Goal: Transaction & Acquisition: Purchase product/service

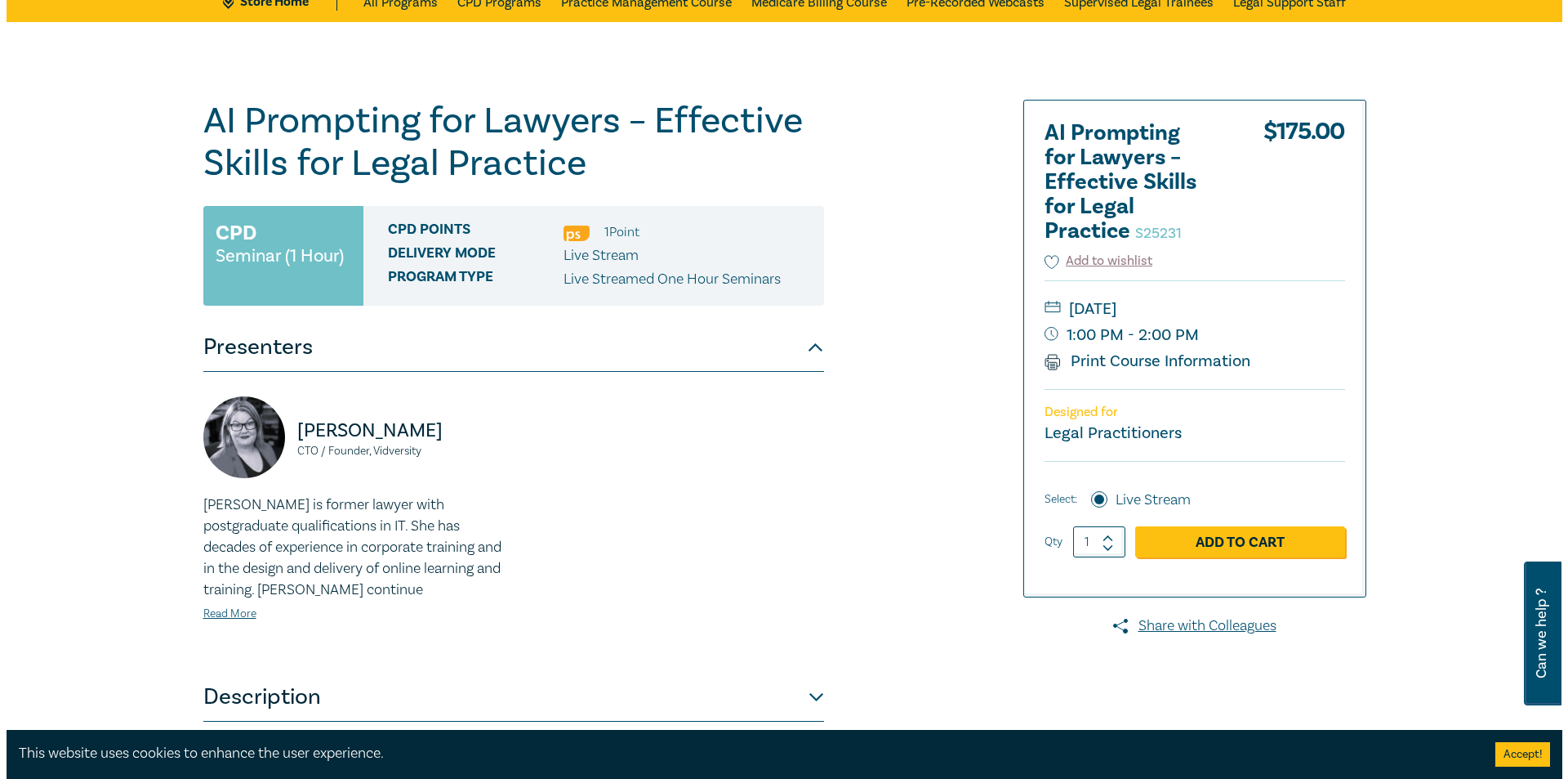
scroll to position [82, 0]
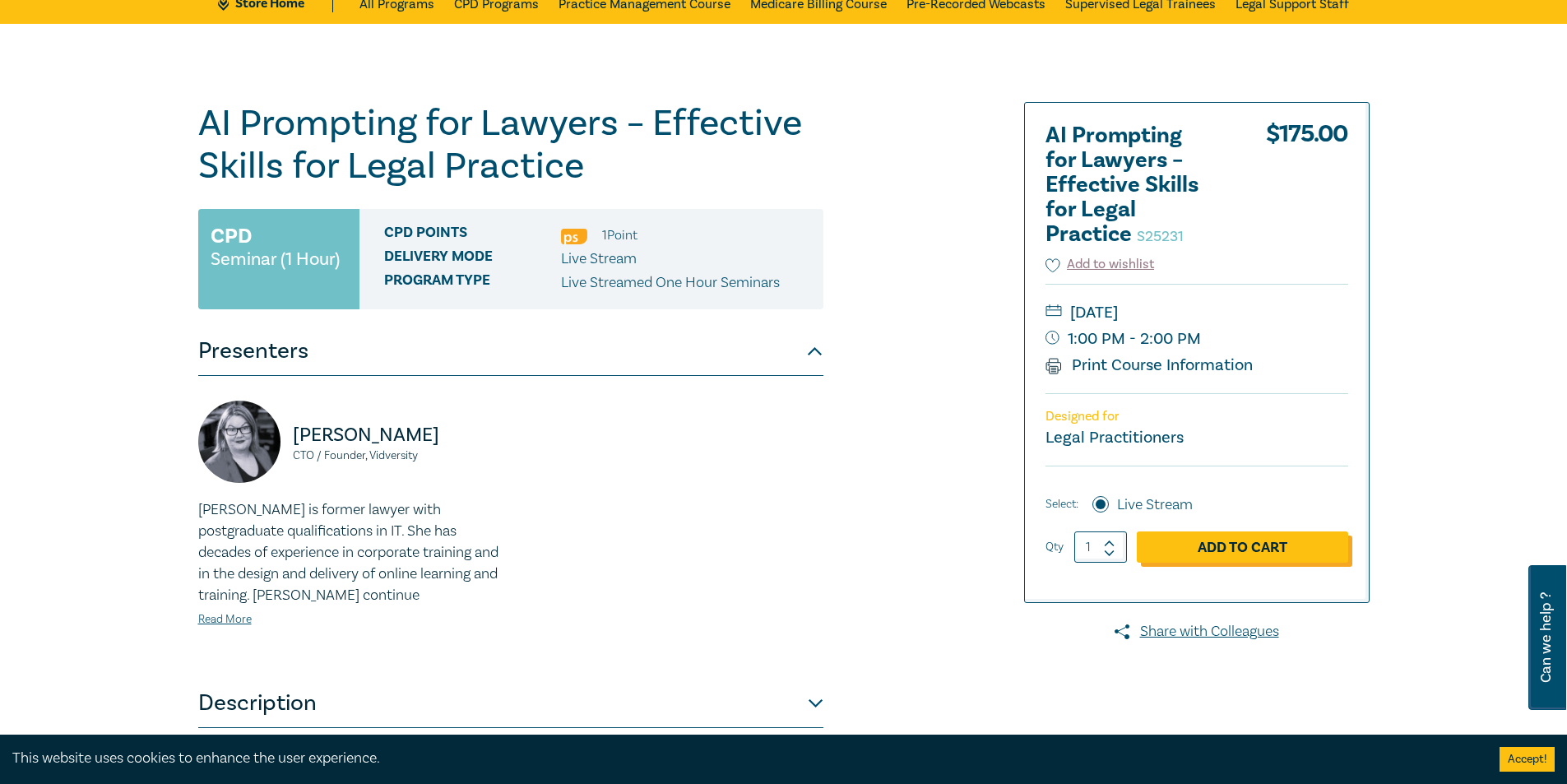
click at [1279, 552] on link "Add to Cart" at bounding box center [1243, 546] width 211 height 31
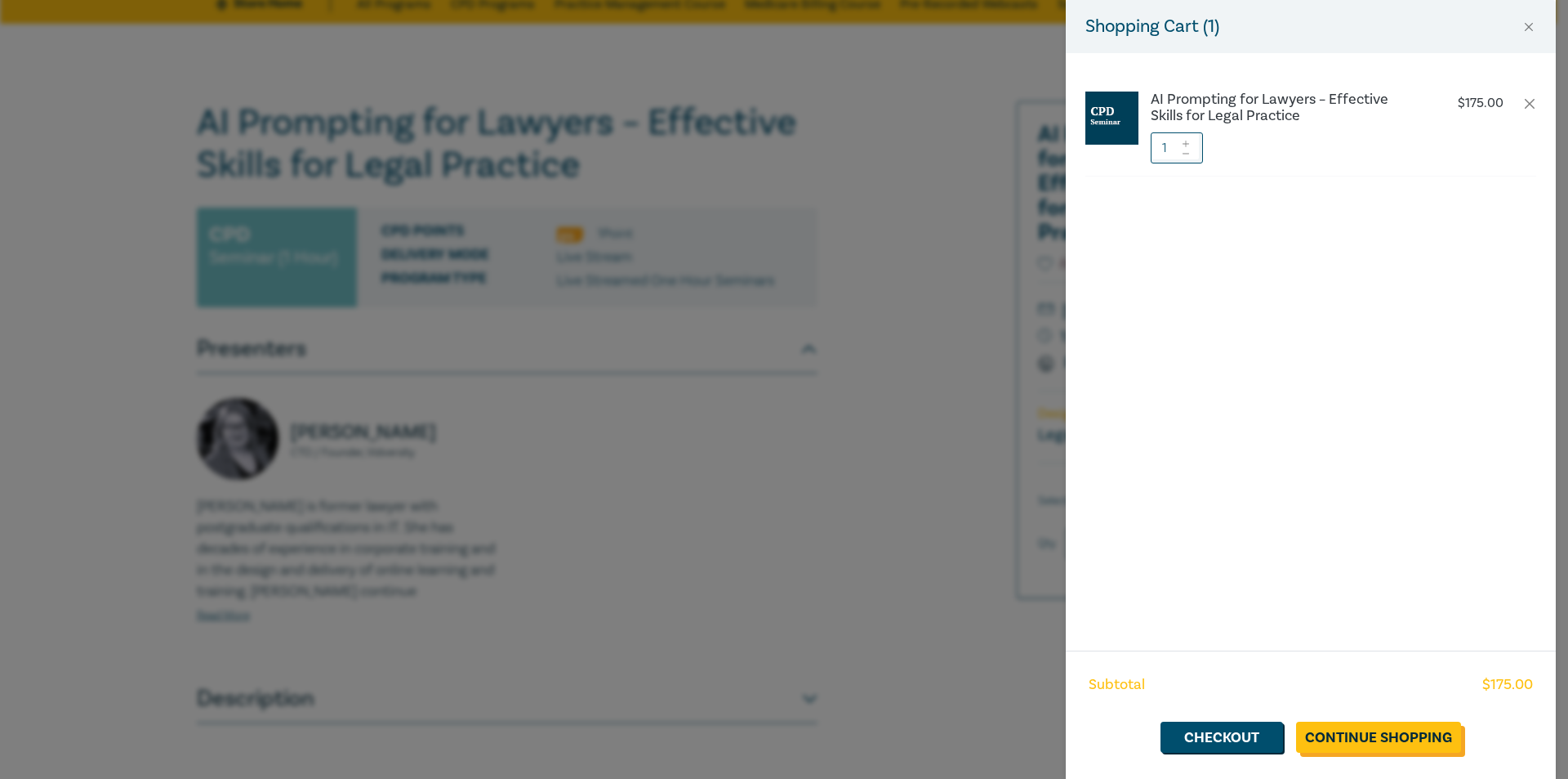
click at [1428, 727] on link "Continue Shopping" at bounding box center [1378, 737] width 165 height 31
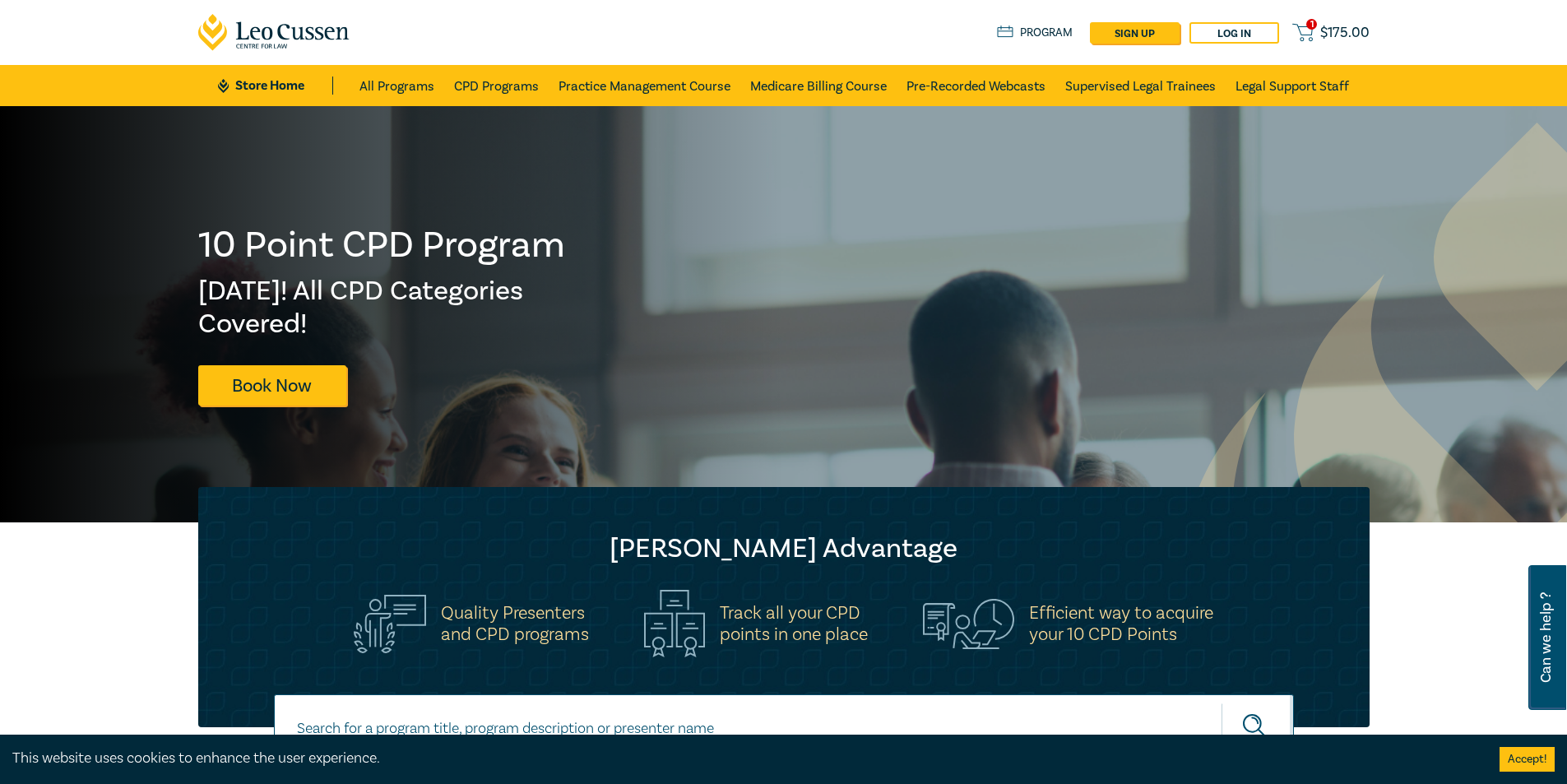
click at [1332, 28] on span "$ 175.00" at bounding box center [1345, 33] width 49 height 18
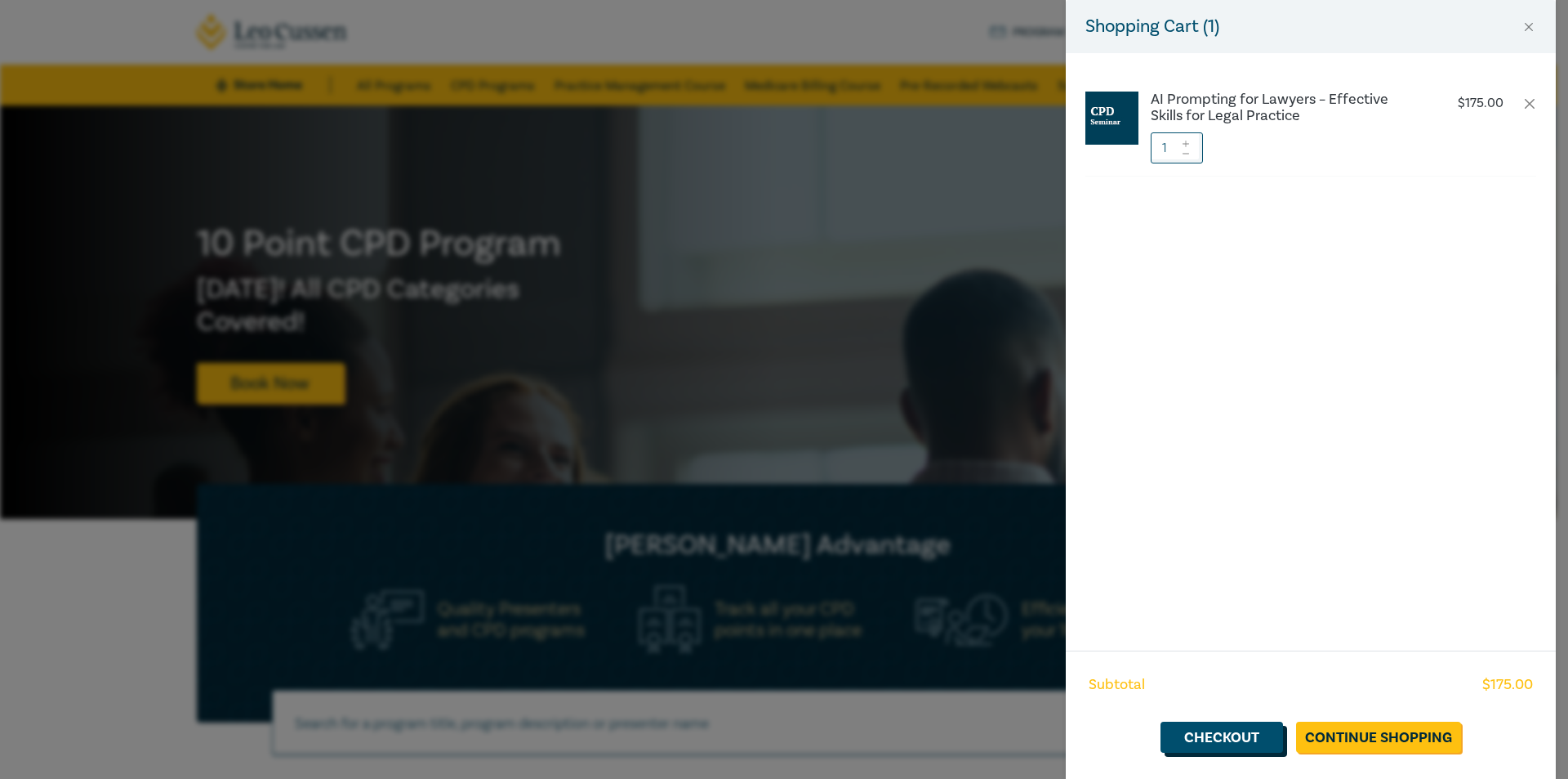
click at [1218, 739] on link "Checkout" at bounding box center [1221, 737] width 122 height 31
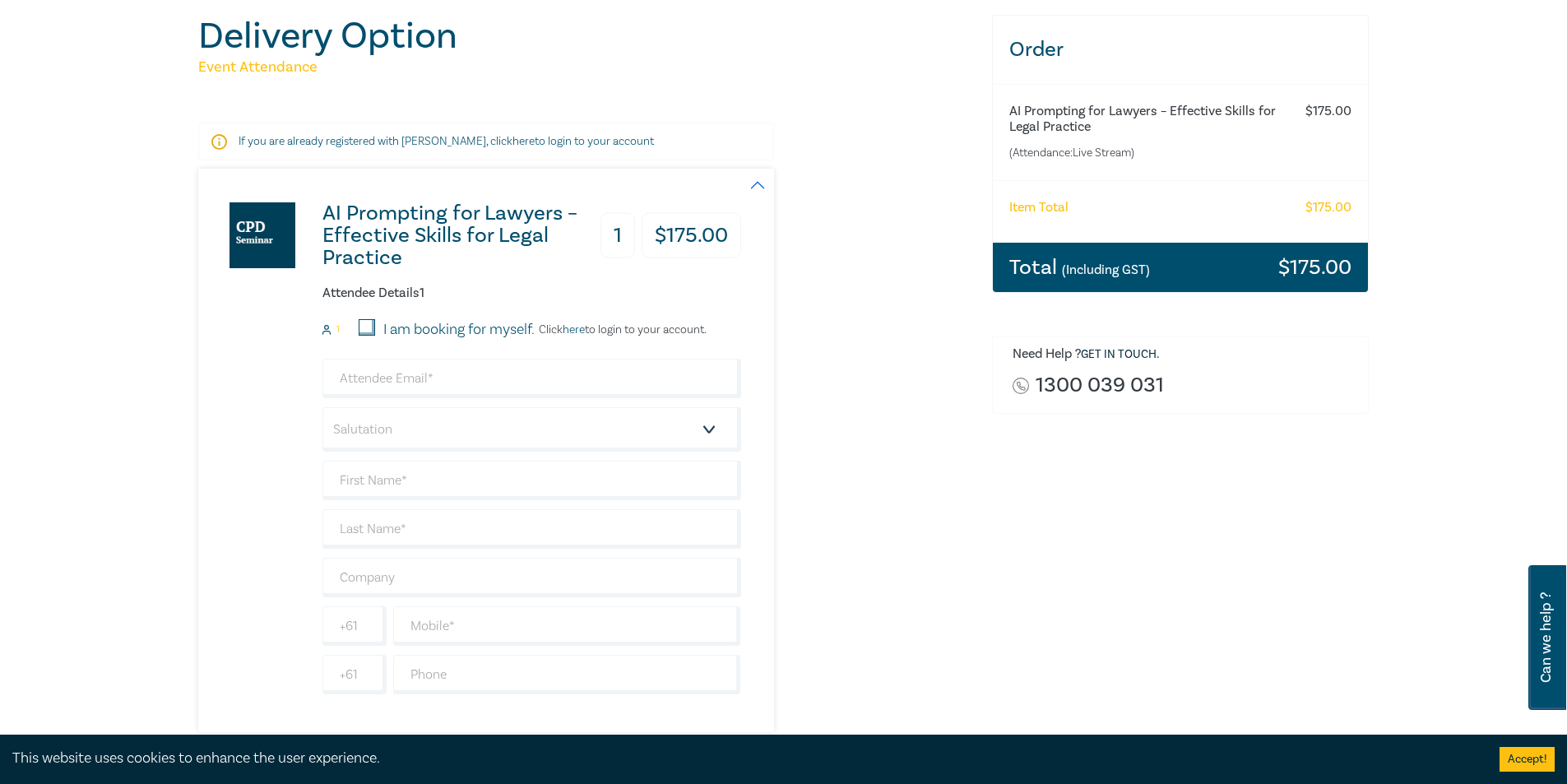
scroll to position [247, 0]
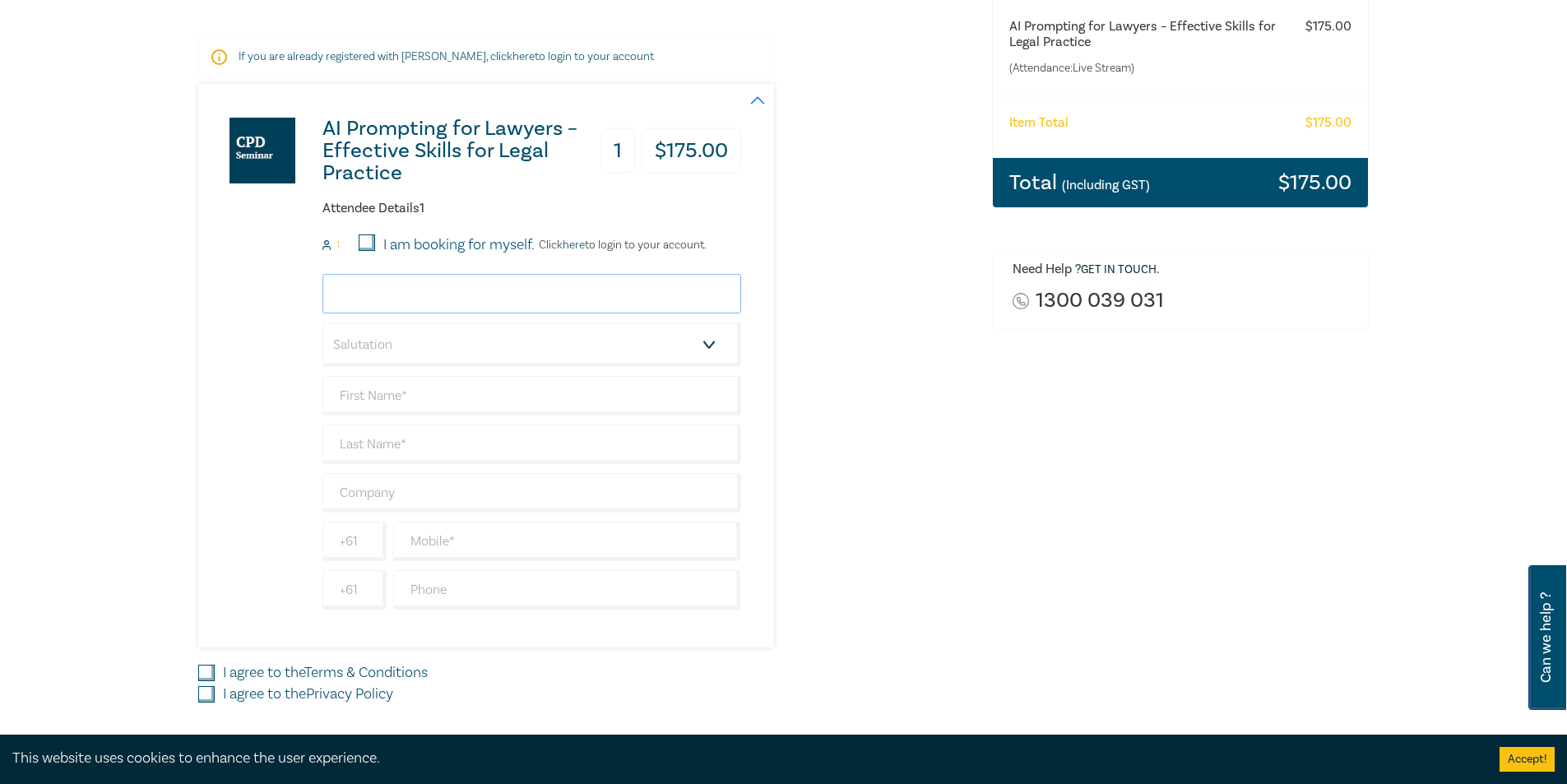
click at [405, 302] on input "email" at bounding box center [532, 293] width 419 height 39
type input "maxime@phsolicitor.com.au"
click at [367, 385] on input "text" at bounding box center [532, 395] width 419 height 39
type input "Maxime"
paste input "Demathieu"
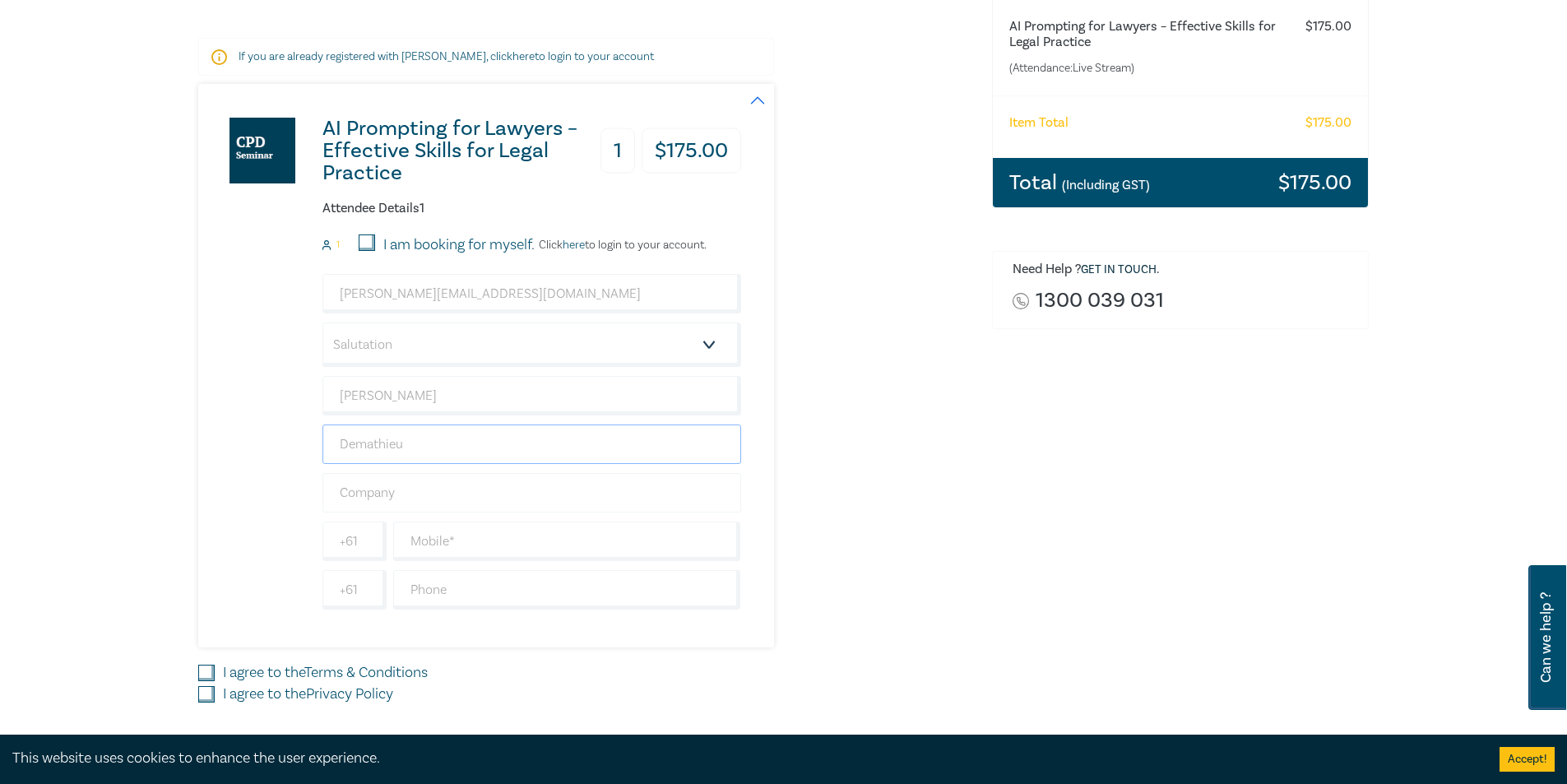
type input "Demathieu"
type input "PH Solicitor"
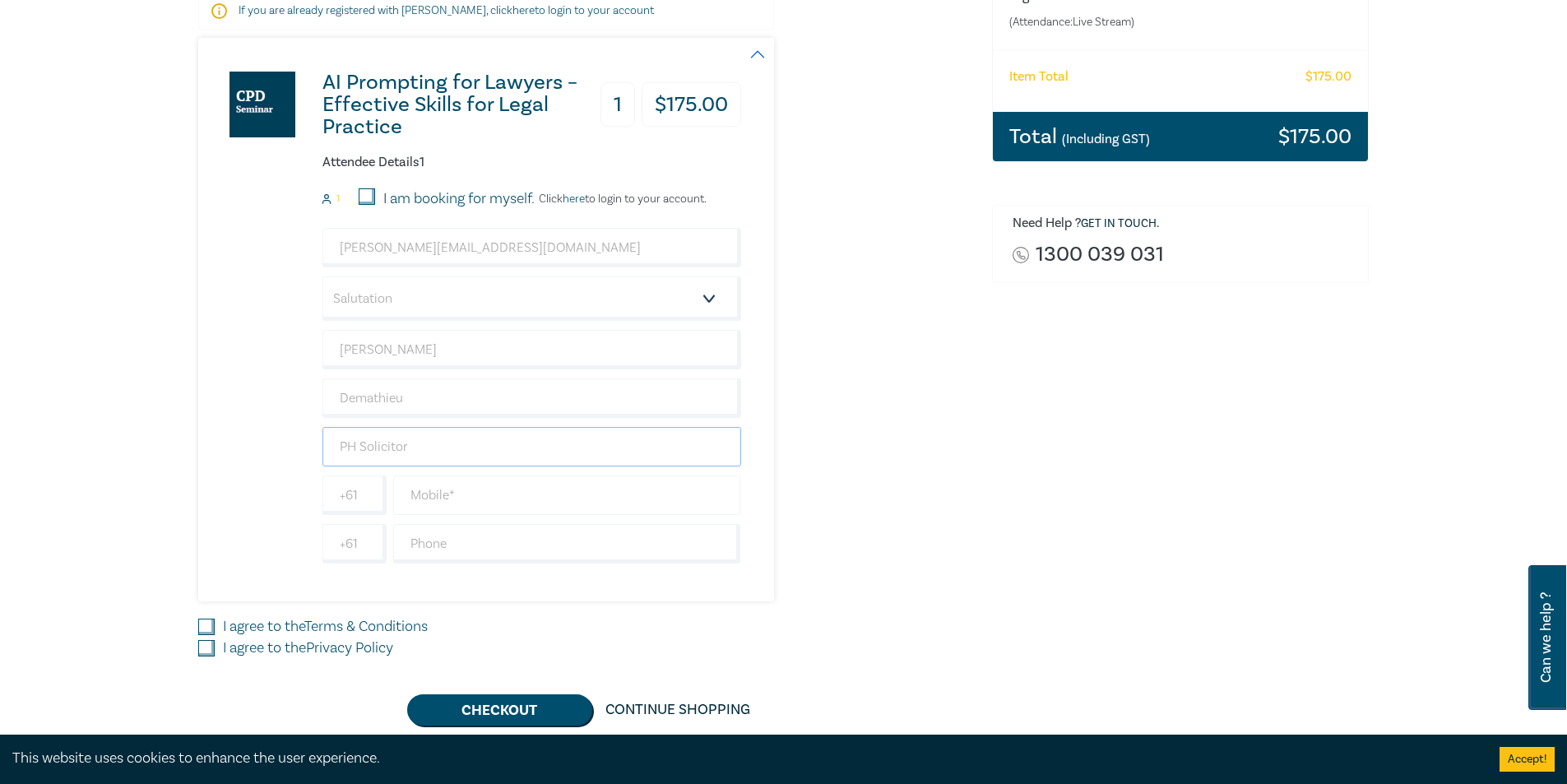
scroll to position [329, 0]
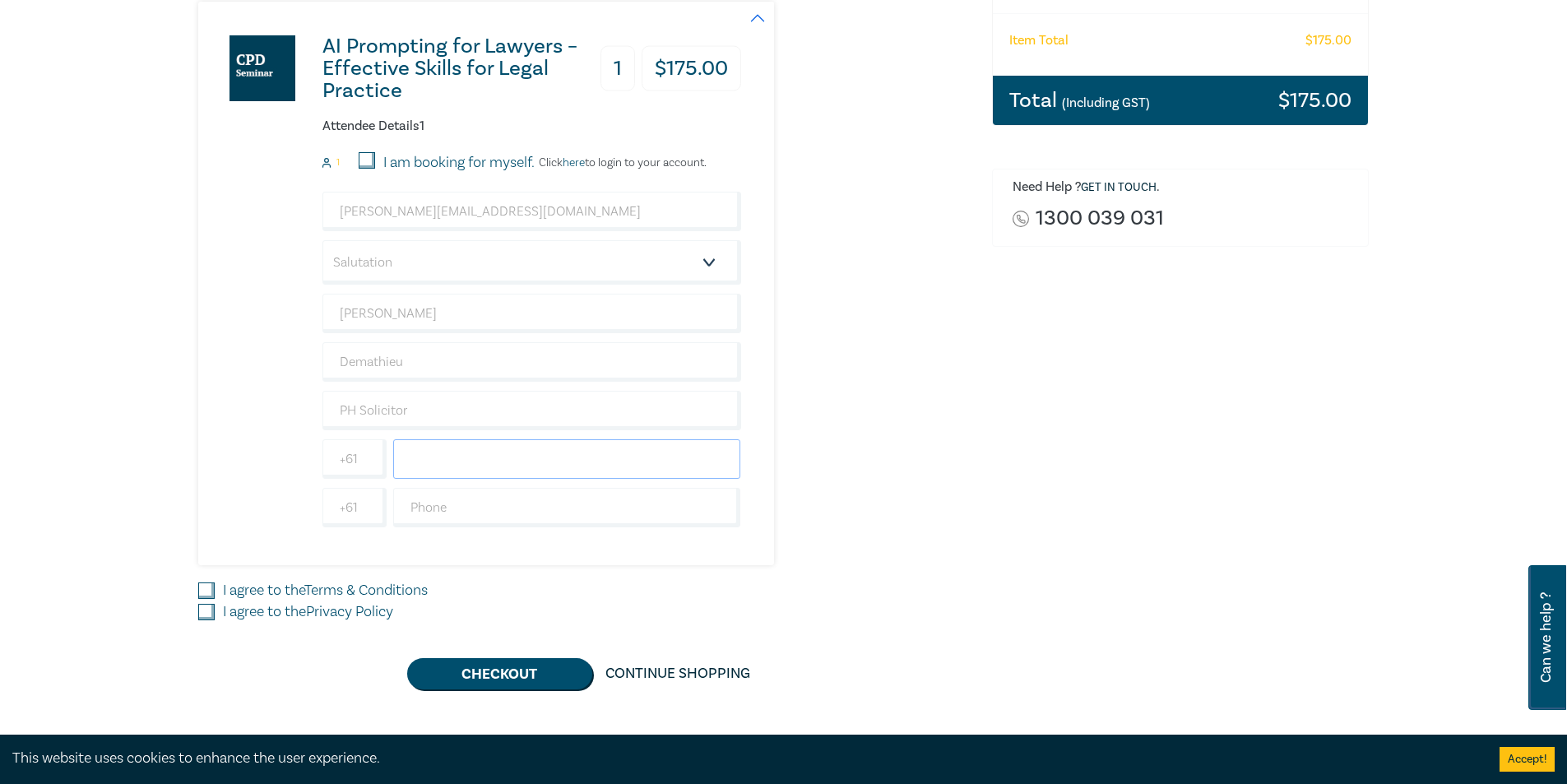
click at [420, 460] on input "text" at bounding box center [566, 458] width 348 height 39
type input "466222170"
click at [206, 596] on input "I agree to the Terms & Conditions" at bounding box center [207, 591] width 17 height 17
checkbox input "true"
click at [204, 616] on input "I agree to the Privacy Policy" at bounding box center [207, 612] width 17 height 17
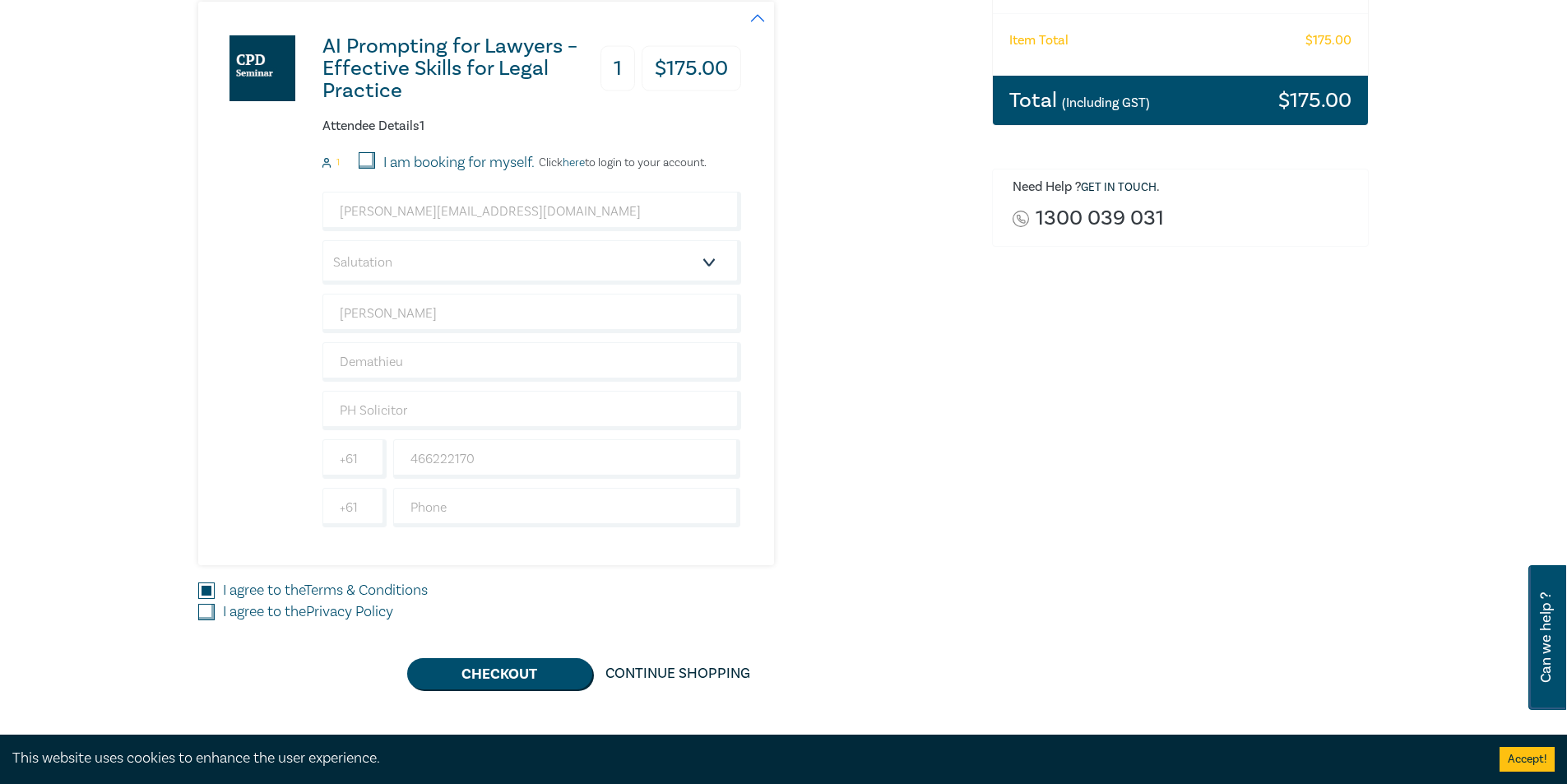
checkbox input "true"
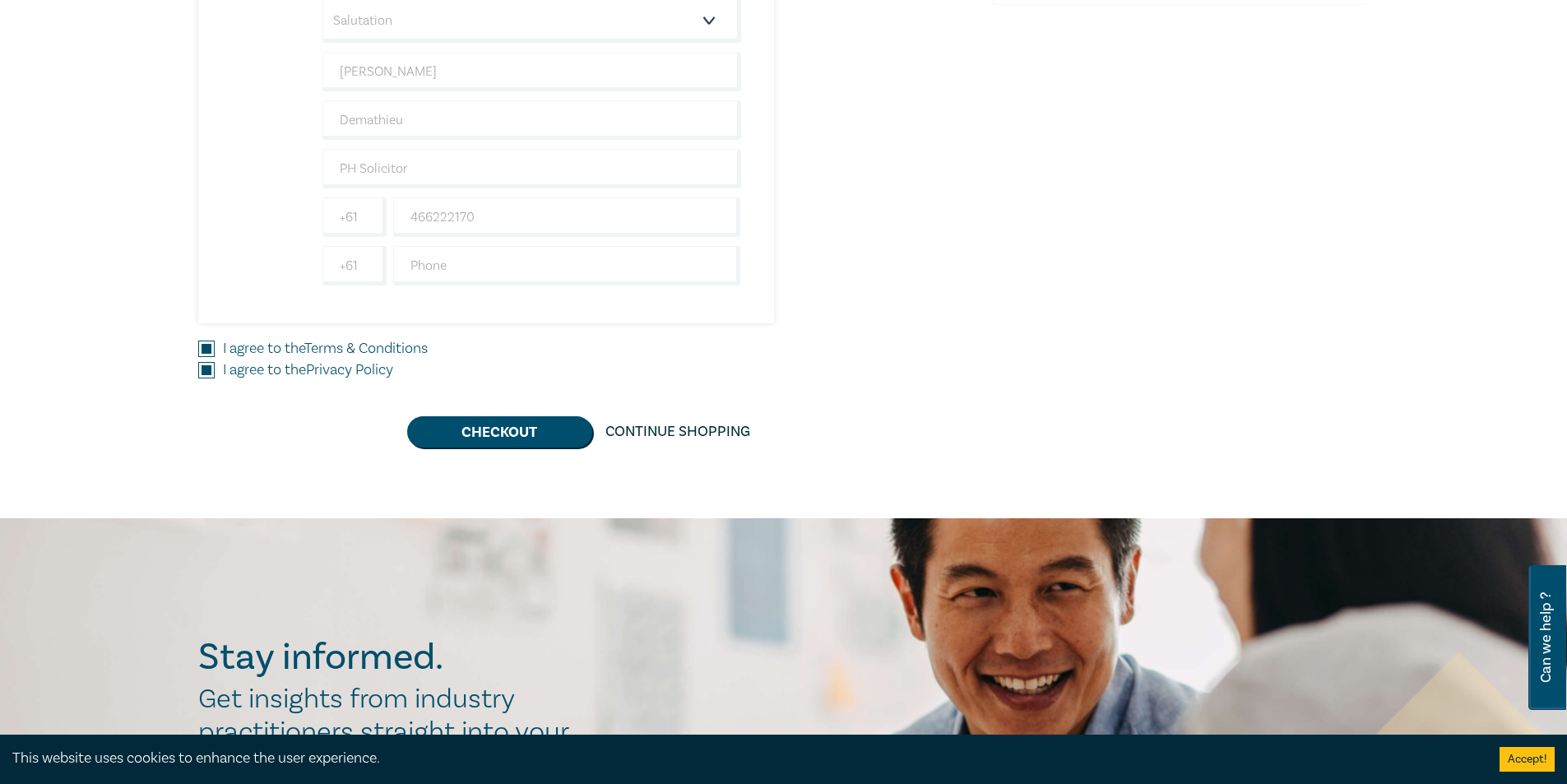
scroll to position [575, 0]
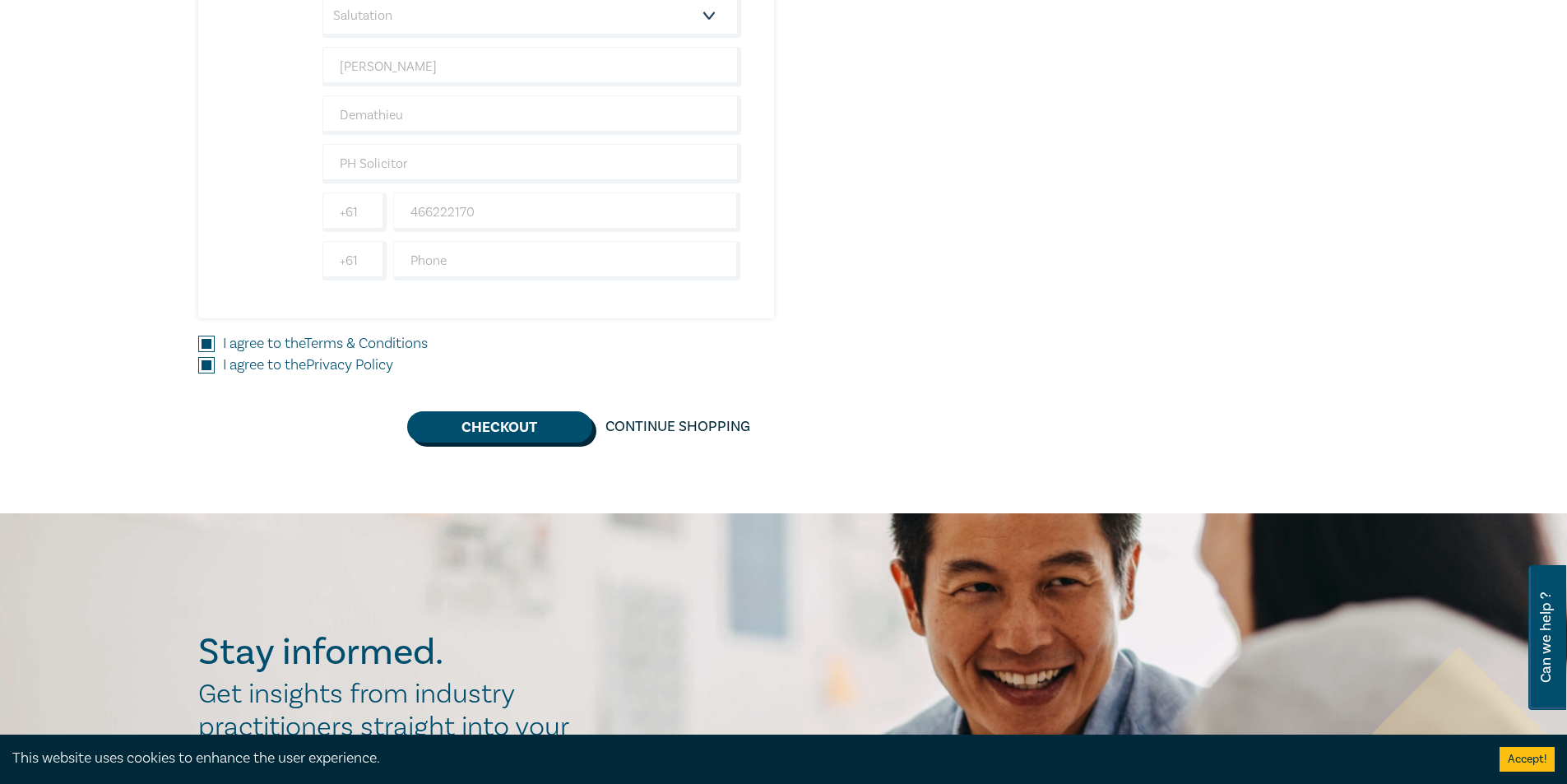
click at [467, 431] on button "Checkout" at bounding box center [499, 426] width 185 height 31
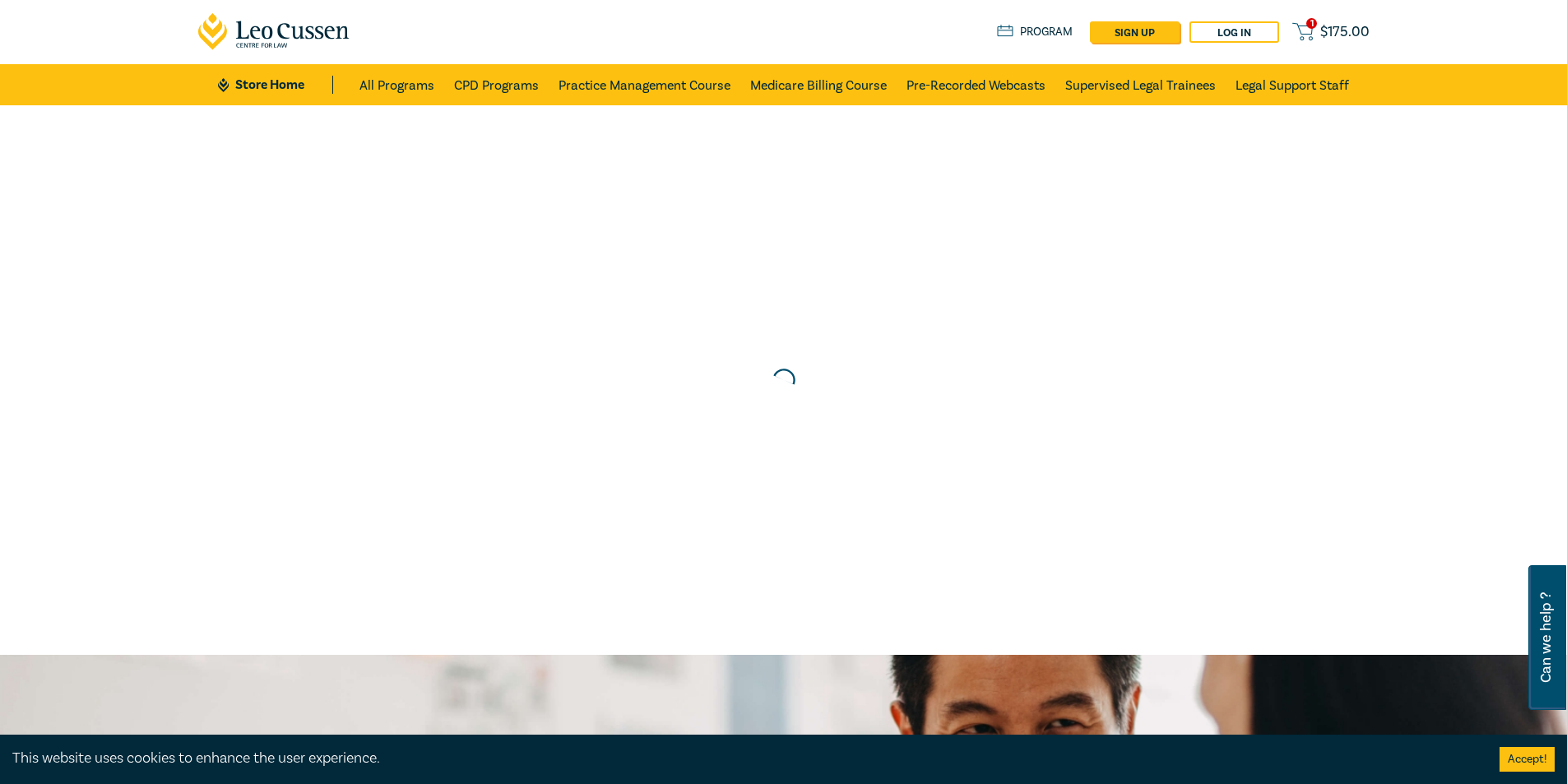
scroll to position [0, 0]
